Goal: Check status: Check status

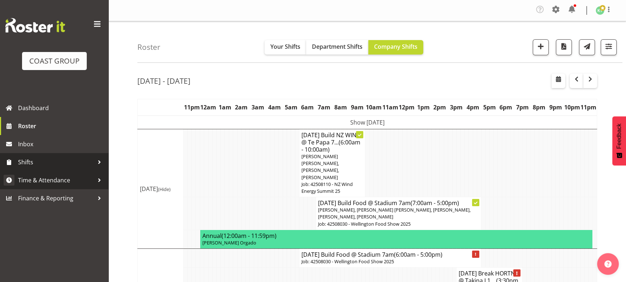
click at [51, 174] on link "Time & Attendance" at bounding box center [54, 180] width 109 height 18
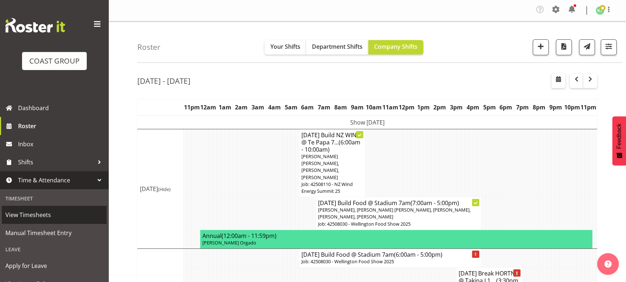
click at [50, 216] on span "View Timesheets" at bounding box center [54, 215] width 98 height 11
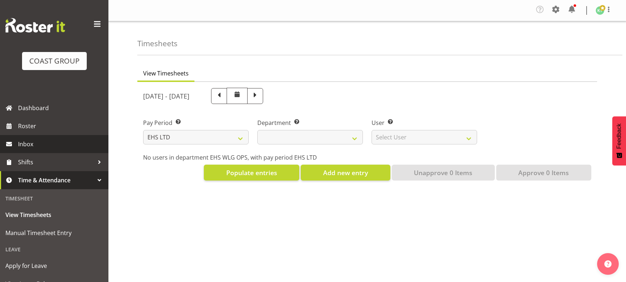
select select "7"
select select
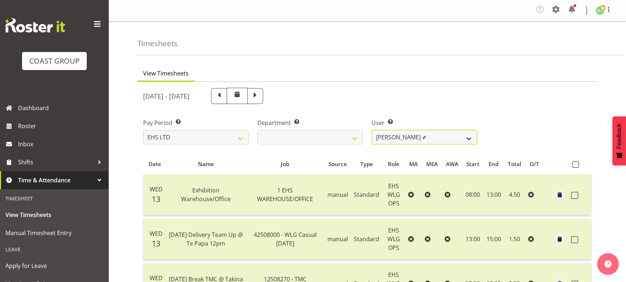
click at [394, 136] on select "[PERSON_NAME] ✔ [PERSON_NAME] ✔ [PERSON_NAME] ✔ [PERSON_NAME] ✔ [PERSON_NAME] ✔…" at bounding box center [425, 137] width 106 height 14
select select "1256"
click at [372, 130] on select "[PERSON_NAME] ✔ [PERSON_NAME] ✔ [PERSON_NAME] ✔ [PERSON_NAME] ✔ [PERSON_NAME] ✔…" at bounding box center [425, 137] width 106 height 14
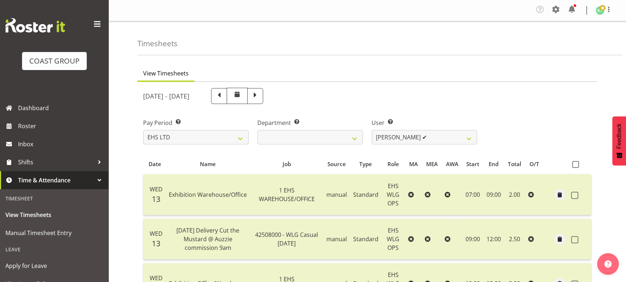
click at [260, 97] on span at bounding box center [255, 95] width 9 height 9
select select
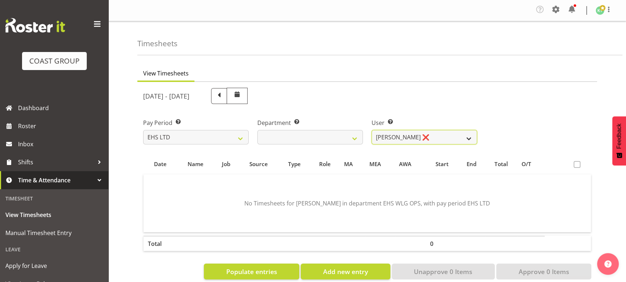
drag, startPoint x: 388, startPoint y: 136, endPoint x: 388, endPoint y: 143, distance: 7.2
click at [388, 136] on select "[PERSON_NAME] ❌ [PERSON_NAME] ❌ [PERSON_NAME] ❌ [PERSON_NAME] ❌ [PERSON_NAME] ❌…" at bounding box center [425, 137] width 106 height 14
click at [372, 130] on select "[PERSON_NAME] ❌ [PERSON_NAME] ❌ [PERSON_NAME] ❌ [PERSON_NAME] ❌ [PERSON_NAME] ❌…" at bounding box center [425, 137] width 106 height 14
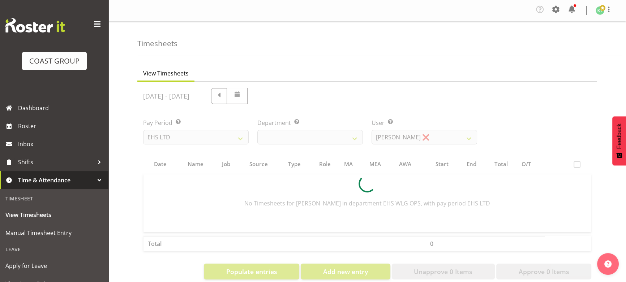
click at [399, 139] on div at bounding box center [367, 184] width 460 height 204
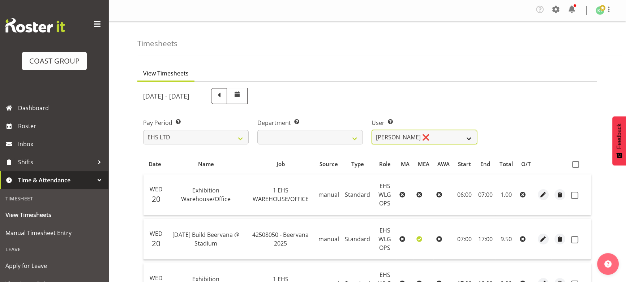
click at [398, 139] on select "[PERSON_NAME] ❌ [PERSON_NAME] ❌ [PERSON_NAME] ❌ [PERSON_NAME] ❌ [PERSON_NAME] ❌…" at bounding box center [425, 137] width 106 height 14
click at [372, 130] on select "[PERSON_NAME] ❌ [PERSON_NAME] ❌ [PERSON_NAME] ❌ [PERSON_NAME] ❌ [PERSON_NAME] ❌…" at bounding box center [425, 137] width 106 height 14
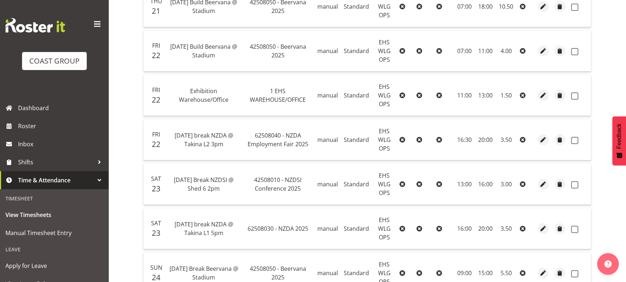
scroll to position [36, 0]
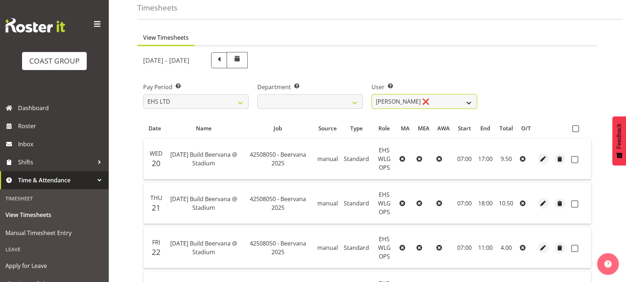
click at [463, 104] on select "[PERSON_NAME] ❌ [PERSON_NAME] ❌ [PERSON_NAME] ❌ [PERSON_NAME] ❌ [PERSON_NAME] ❌…" at bounding box center [425, 101] width 106 height 14
click at [372, 94] on select "[PERSON_NAME] ❌ [PERSON_NAME] ❌ [PERSON_NAME] ❌ [PERSON_NAME] ❌ [PERSON_NAME] ❌…" at bounding box center [425, 101] width 106 height 14
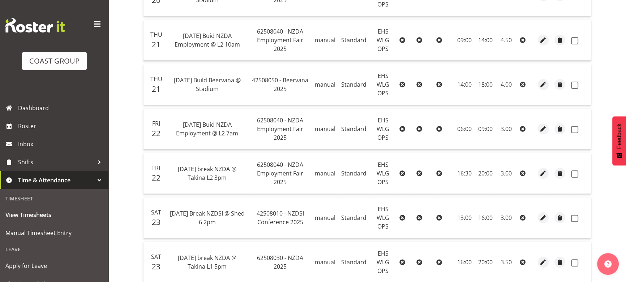
scroll to position [101, 0]
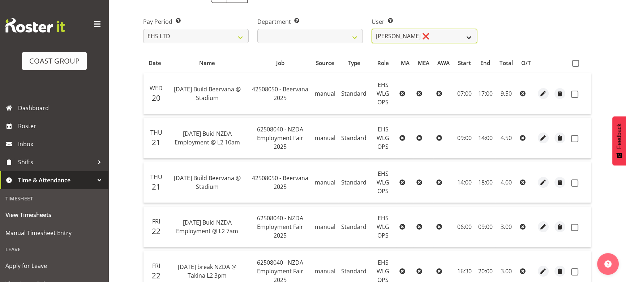
click at [456, 39] on select "[PERSON_NAME] ❌ [PERSON_NAME] ❌ [PERSON_NAME] ❌ [PERSON_NAME] ❌ [PERSON_NAME] ❌…" at bounding box center [425, 36] width 106 height 14
select select "1277"
click at [372, 29] on select "[PERSON_NAME] ❌ [PERSON_NAME] ❌ [PERSON_NAME] ❌ [PERSON_NAME] ❌ [PERSON_NAME] ❌…" at bounding box center [425, 36] width 106 height 14
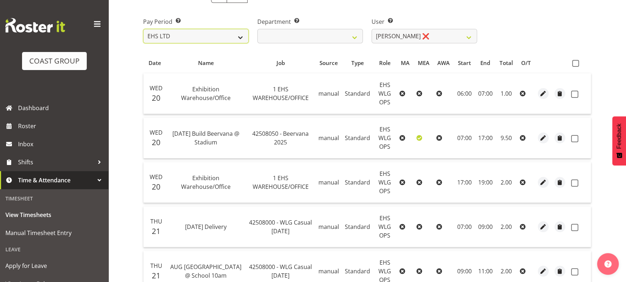
click at [227, 40] on select "SLP LTD EHS LTD DW LTD VEHICLES Carlton Events [PERSON_NAME] 120 Limited Wellin…" at bounding box center [196, 36] width 106 height 14
select select "6"
click at [143, 43] on select "SLP LTD EHS LTD DW LTD VEHICLES Carlton Events [PERSON_NAME] 120 Limited Wellin…" at bounding box center [196, 36] width 106 height 14
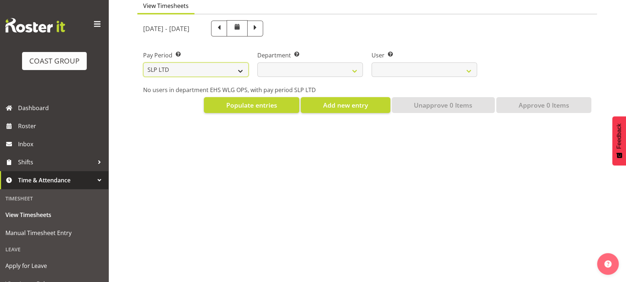
select select
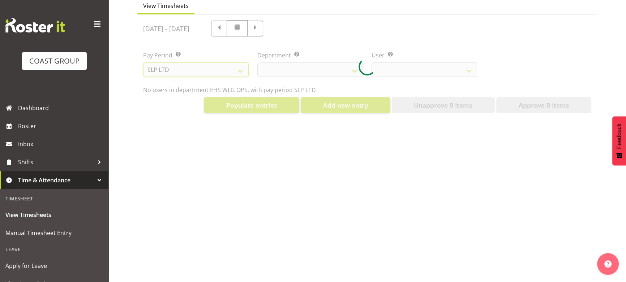
select select
